Goal: Task Accomplishment & Management: Use online tool/utility

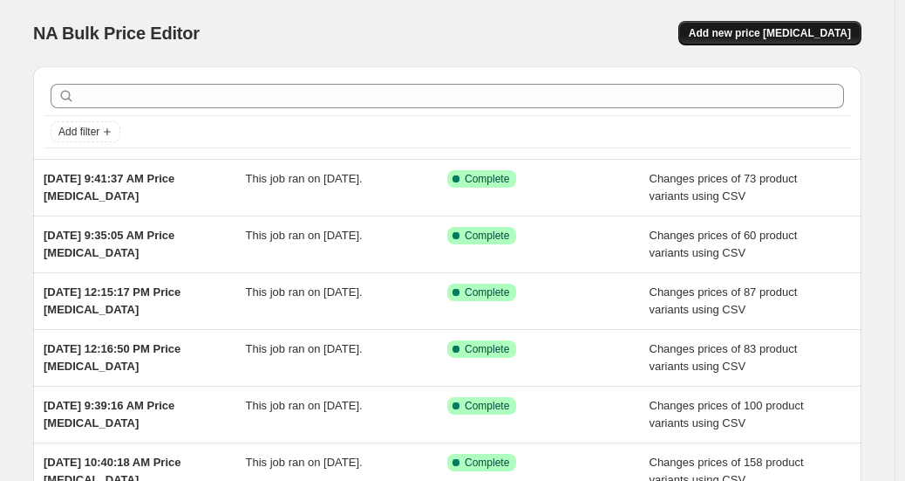
click at [784, 38] on span "Add new price change job" at bounding box center [770, 33] width 162 height 14
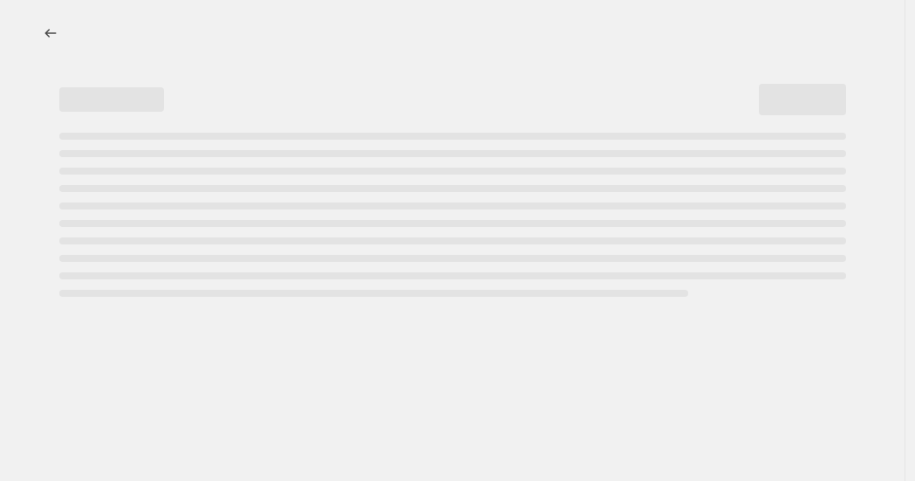
select select "percentage"
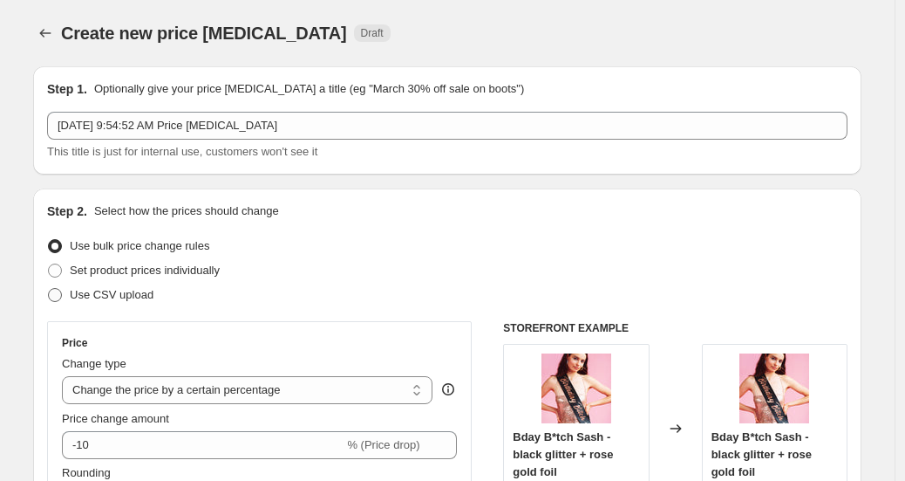
click at [102, 296] on span "Use CSV upload" at bounding box center [112, 294] width 84 height 13
click at [49, 289] on input "Use CSV upload" at bounding box center [48, 288] width 1 height 1
radio input "true"
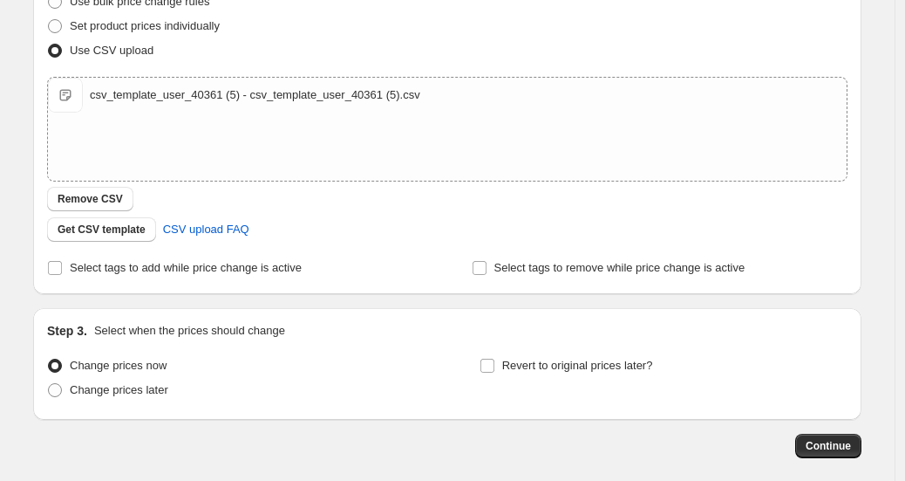
scroll to position [328, 0]
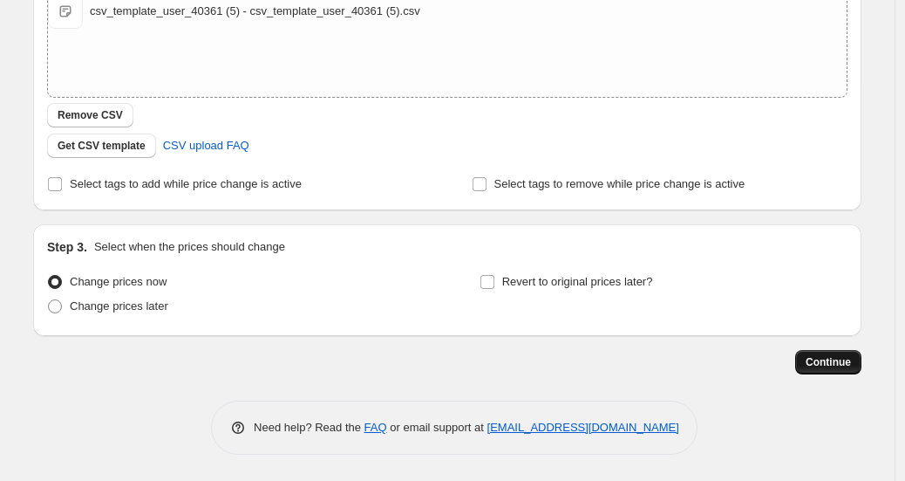
click at [822, 358] on span "Continue" at bounding box center [828, 362] width 45 height 14
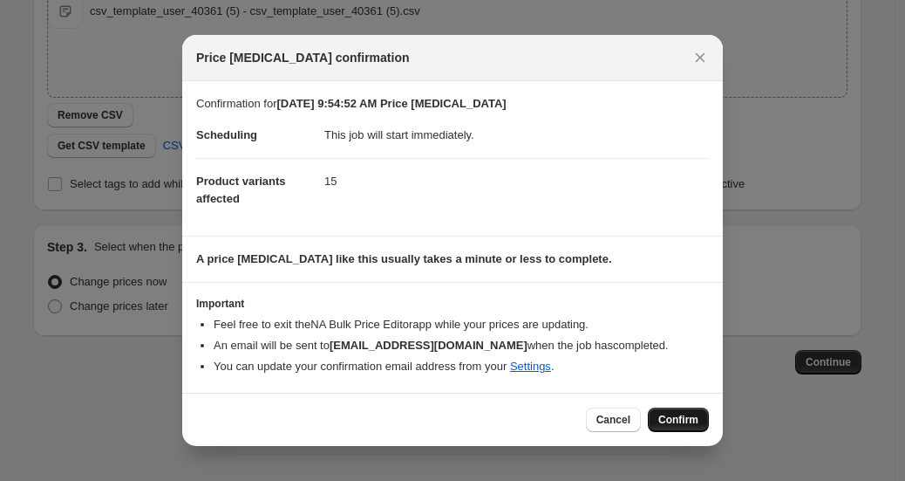
click at [682, 423] on span "Confirm" at bounding box center [678, 420] width 40 height 14
